Goal: Task Accomplishment & Management: Use online tool/utility

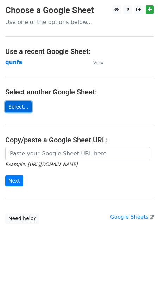
click at [21, 107] on link "Select..." at bounding box center [18, 106] width 26 height 11
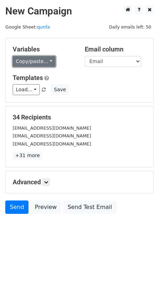
click at [45, 63] on link "Copy/paste..." at bounding box center [34, 61] width 43 height 11
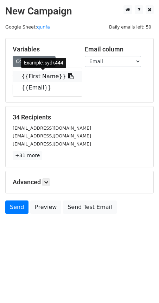
click at [68, 75] on icon at bounding box center [71, 76] width 6 height 6
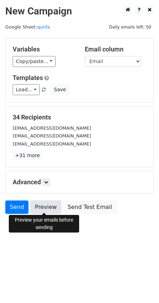
click at [39, 205] on link "Preview" at bounding box center [45, 206] width 31 height 13
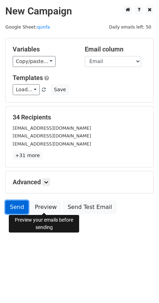
click at [15, 208] on link "Send" at bounding box center [16, 206] width 23 height 13
